Goal: Transaction & Acquisition: Purchase product/service

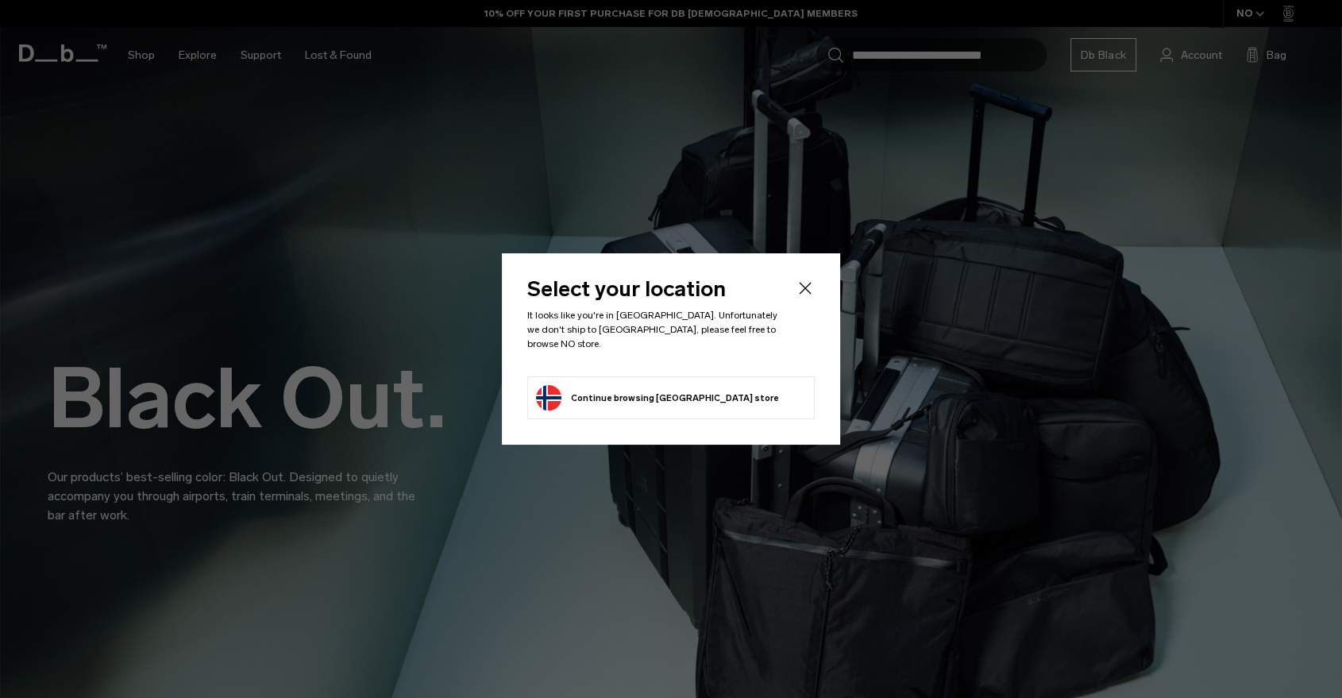
click at [810, 287] on icon "Close" at bounding box center [805, 288] width 19 height 19
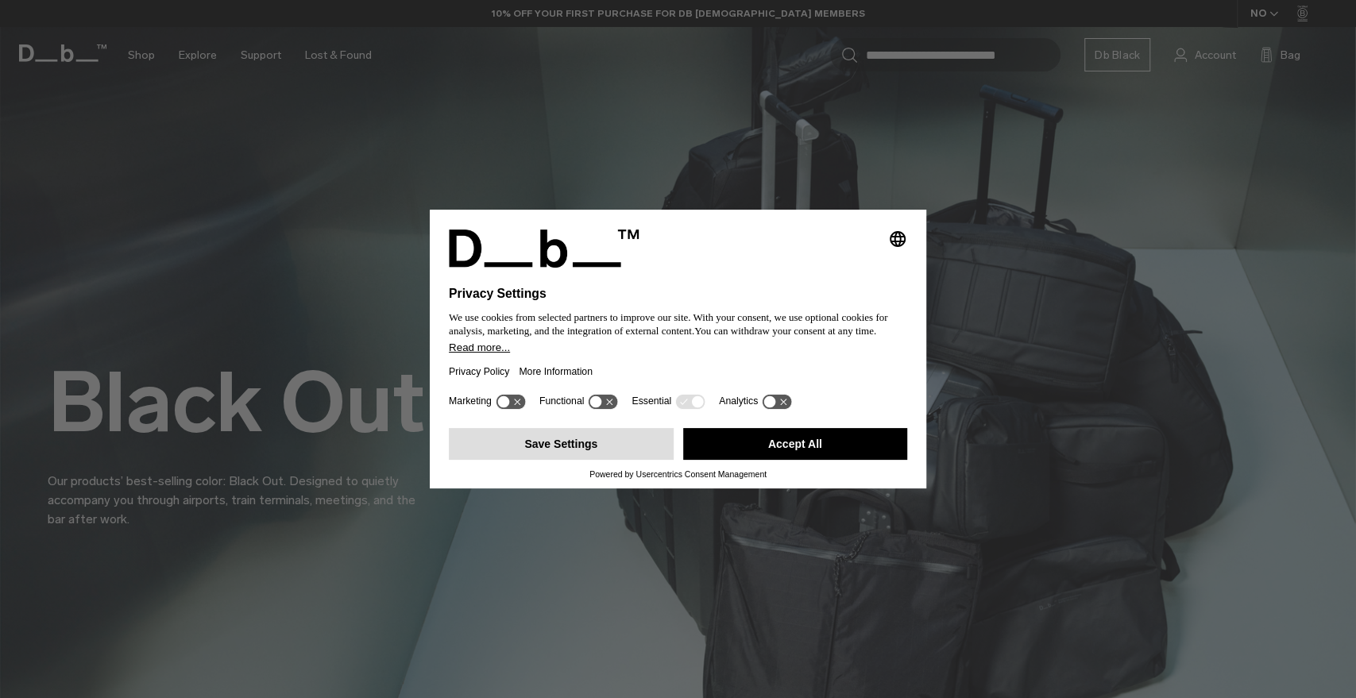
click at [586, 446] on button "Save Settings" at bounding box center [561, 444] width 225 height 32
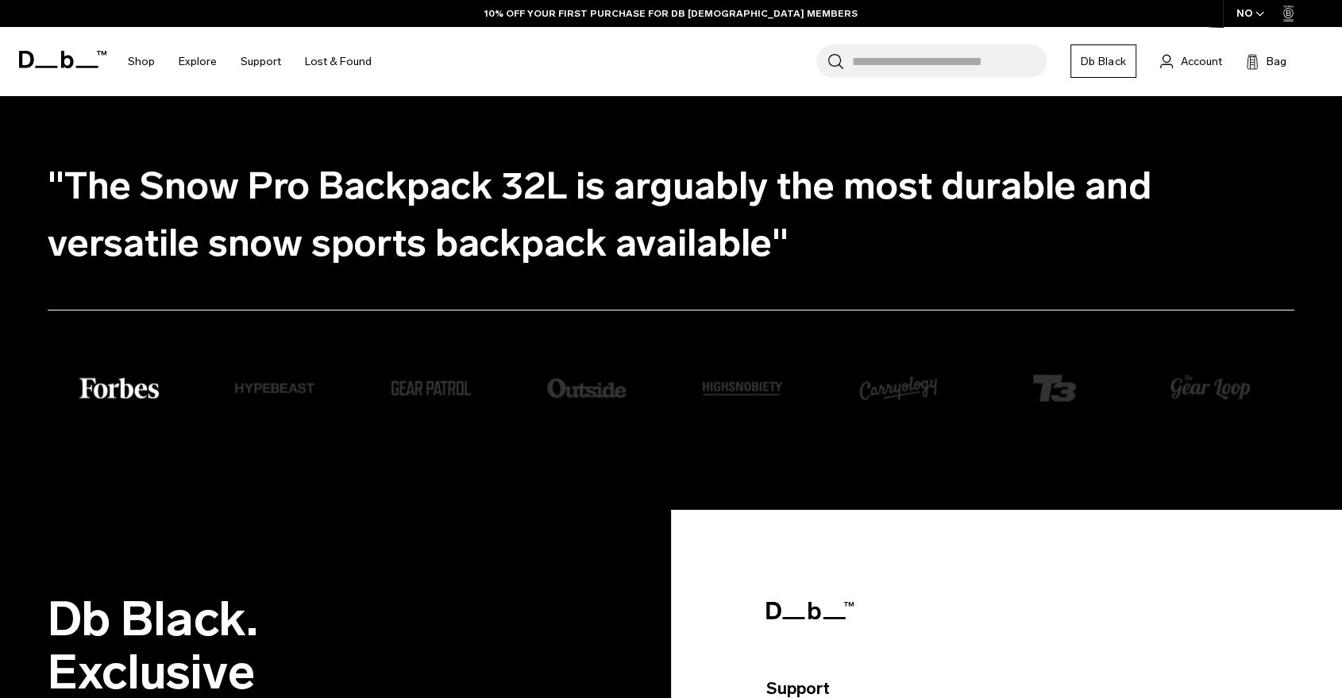
scroll to position [4350, 0]
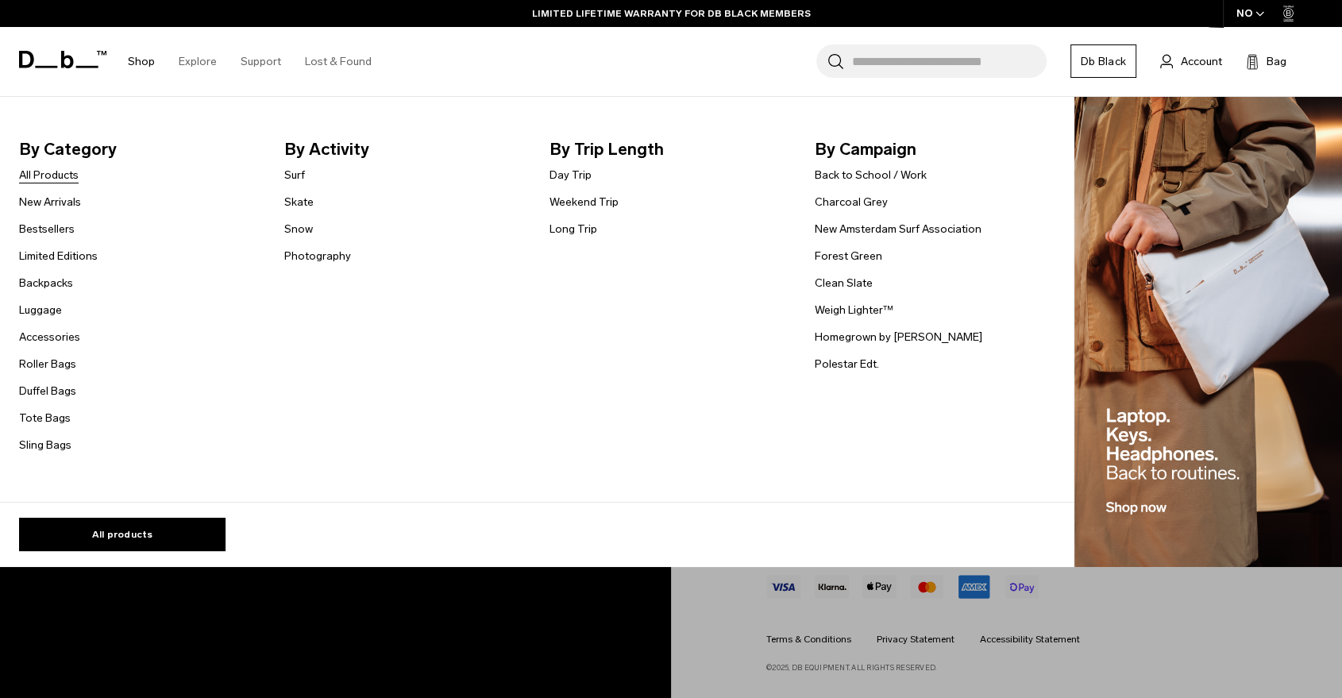
click at [47, 175] on link "All Products" at bounding box center [49, 175] width 60 height 17
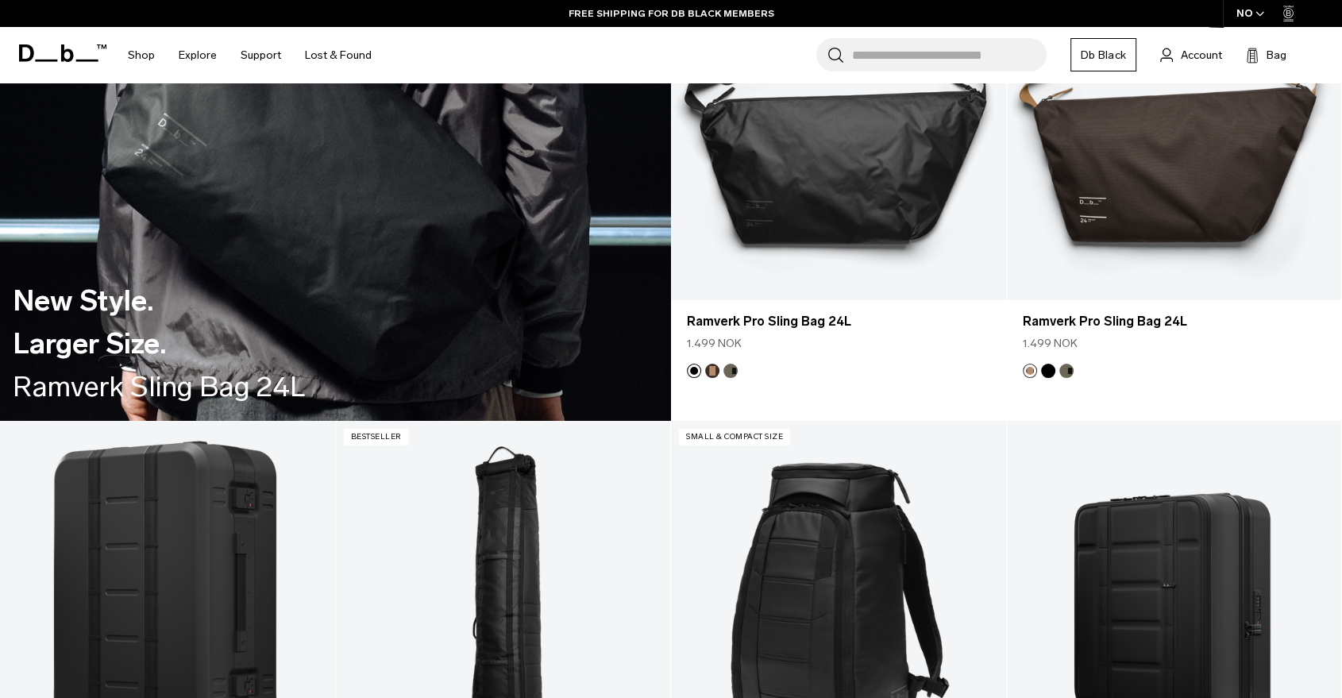
scroll to position [3400, 0]
